Goal: Task Accomplishment & Management: Complete application form

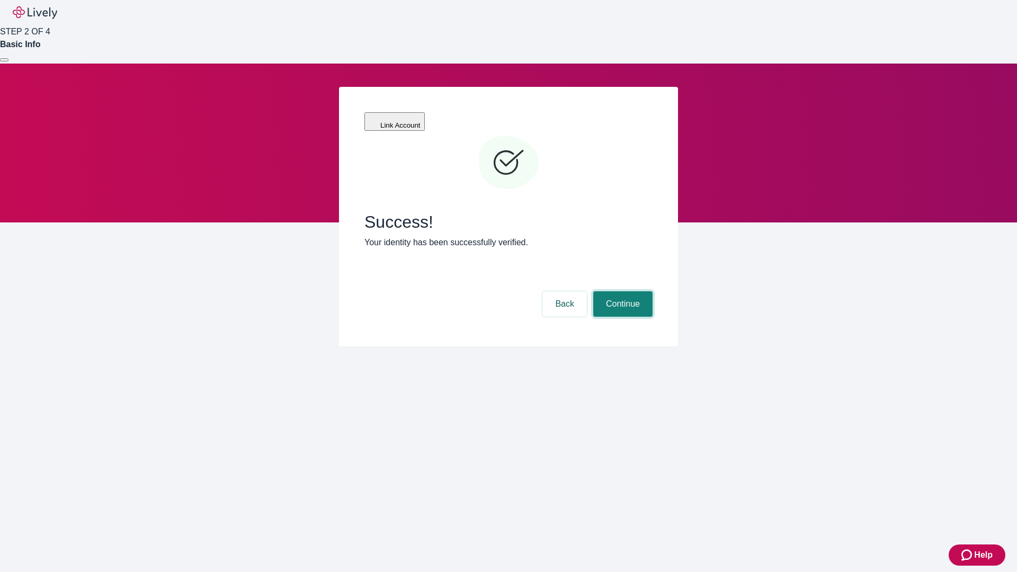
click at [622, 291] on button "Continue" at bounding box center [622, 303] width 59 height 25
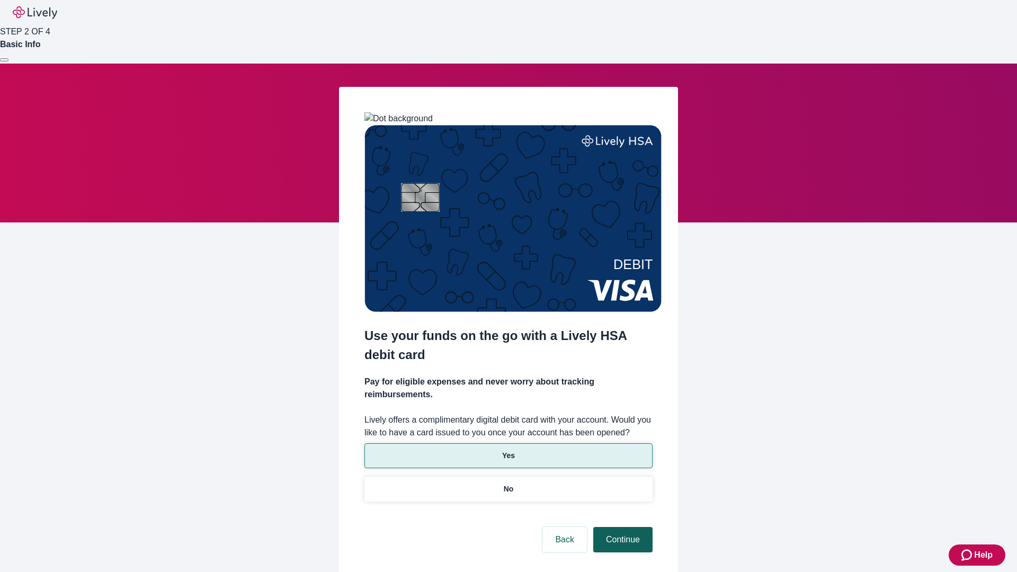
click at [508, 450] on p "Yes" at bounding box center [508, 455] width 13 height 11
click at [622, 527] on button "Continue" at bounding box center [622, 539] width 59 height 25
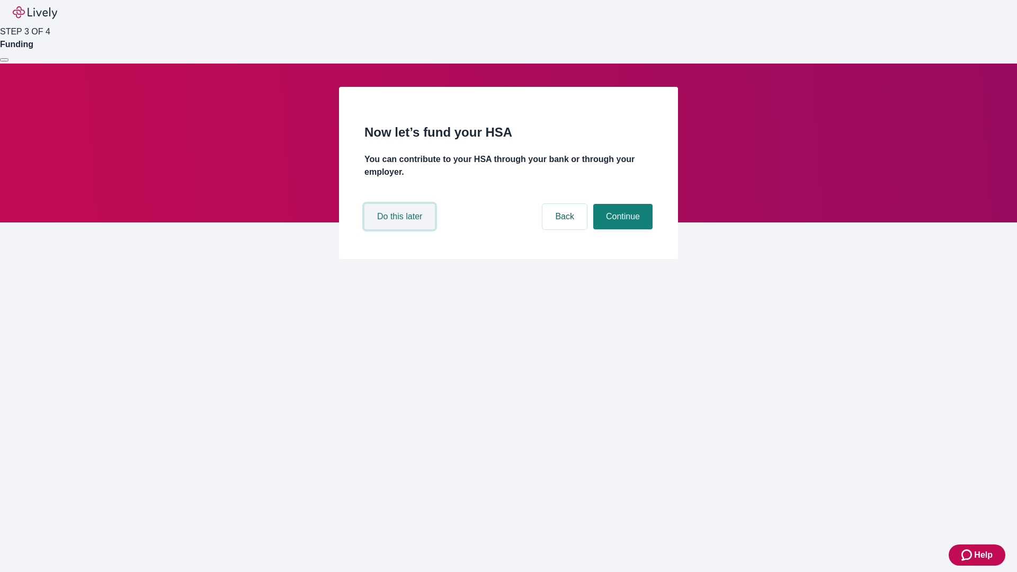
click at [401, 229] on button "Do this later" at bounding box center [400, 216] width 70 height 25
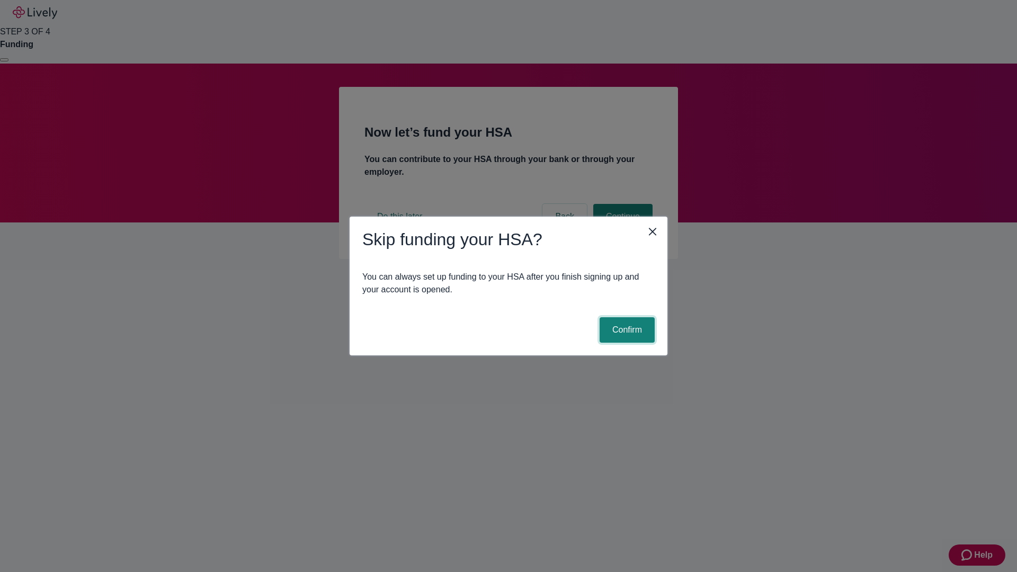
click at [626, 330] on button "Confirm" at bounding box center [627, 329] width 55 height 25
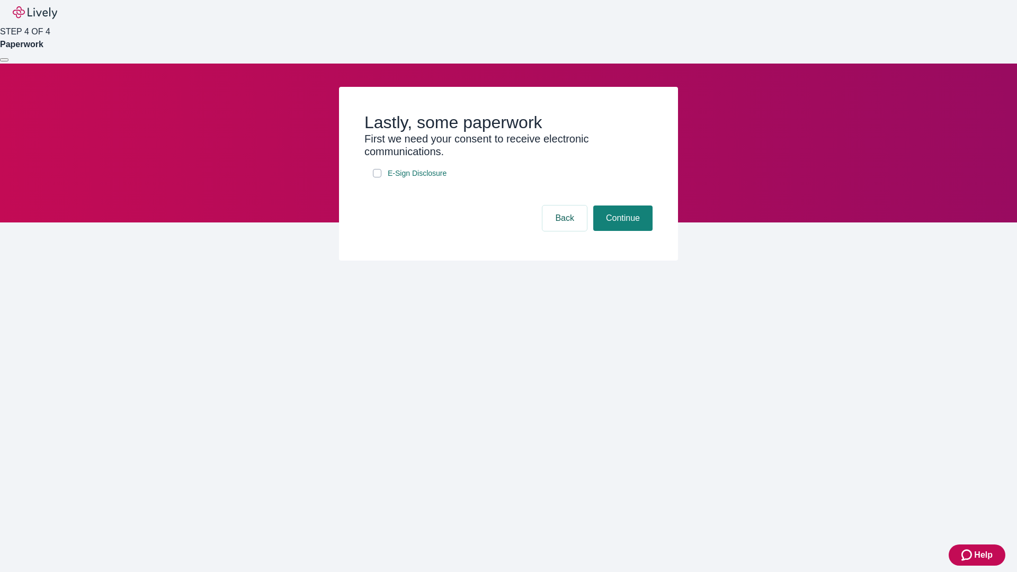
click at [377, 178] on input "E-Sign Disclosure" at bounding box center [377, 173] width 8 height 8
checkbox input "true"
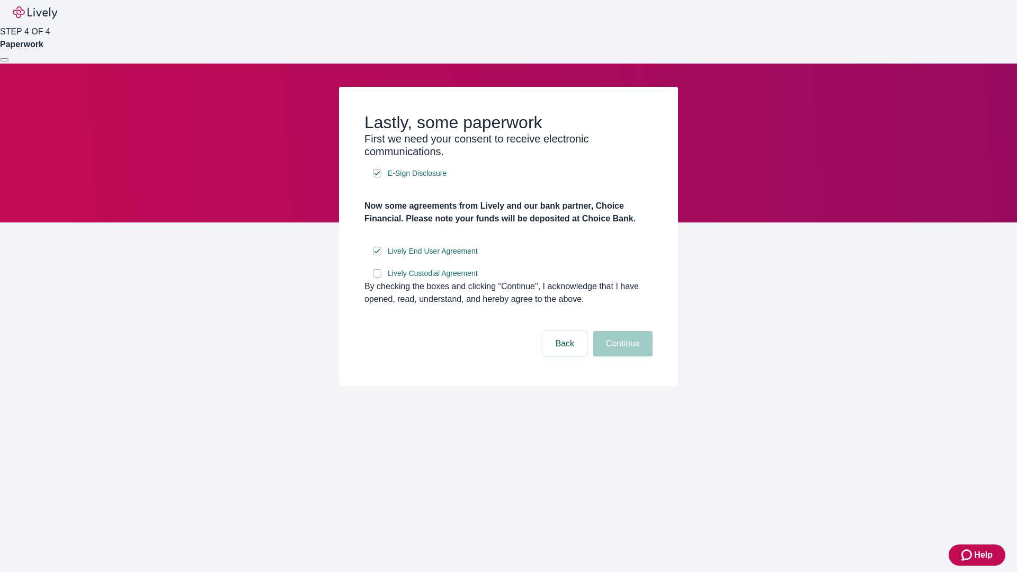
click at [377, 278] on input "Lively Custodial Agreement" at bounding box center [377, 273] width 8 height 8
checkbox input "true"
click at [622, 357] on button "Continue" at bounding box center [622, 343] width 59 height 25
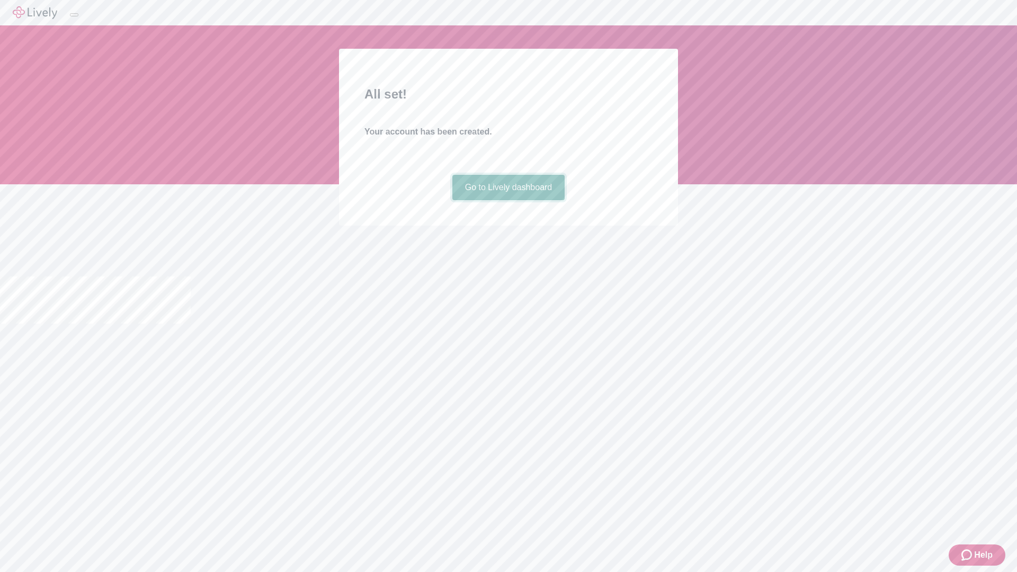
click at [508, 200] on link "Go to Lively dashboard" at bounding box center [509, 187] width 113 height 25
